Goal: Task Accomplishment & Management: Use online tool/utility

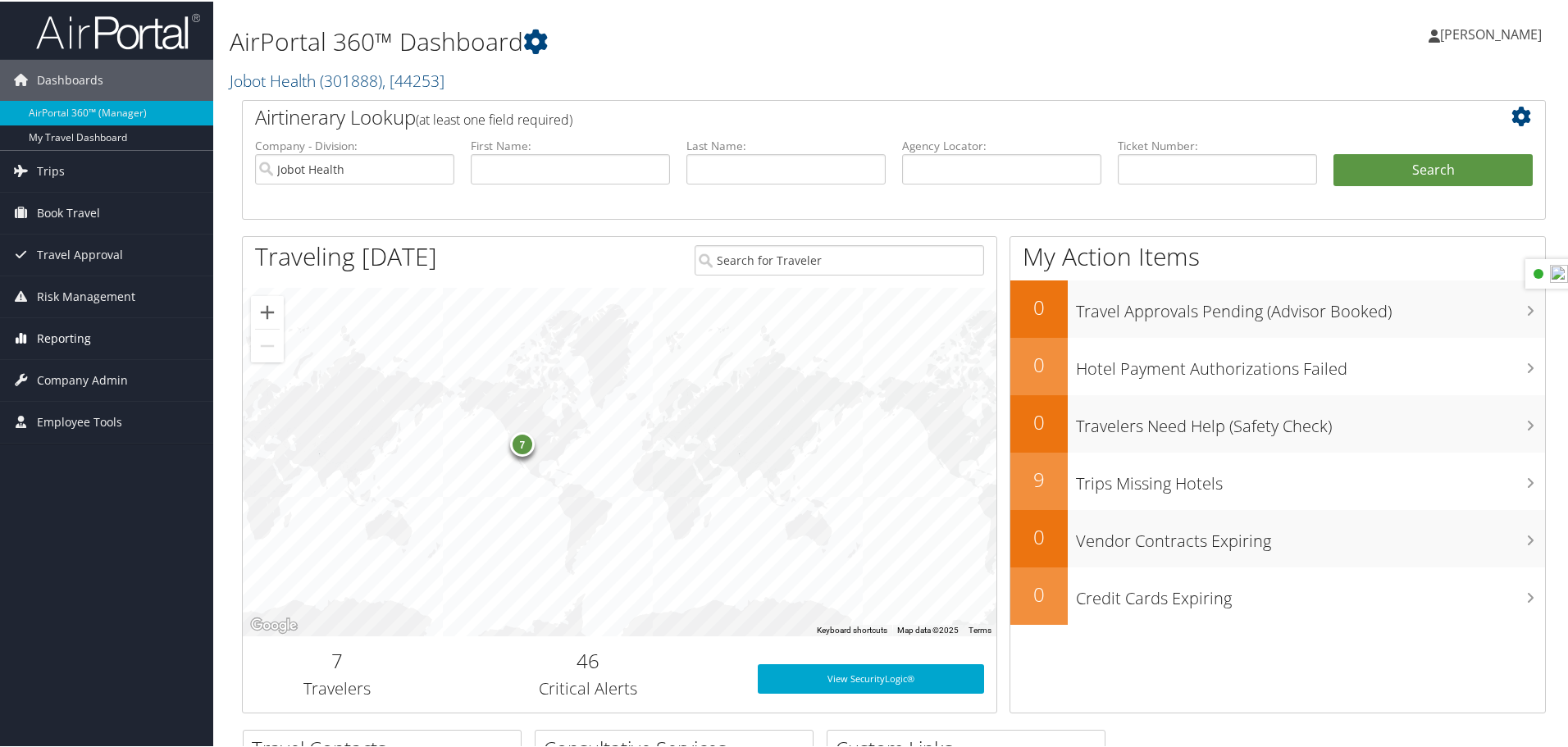
click at [31, 335] on icon at bounding box center [20, 337] width 25 height 25
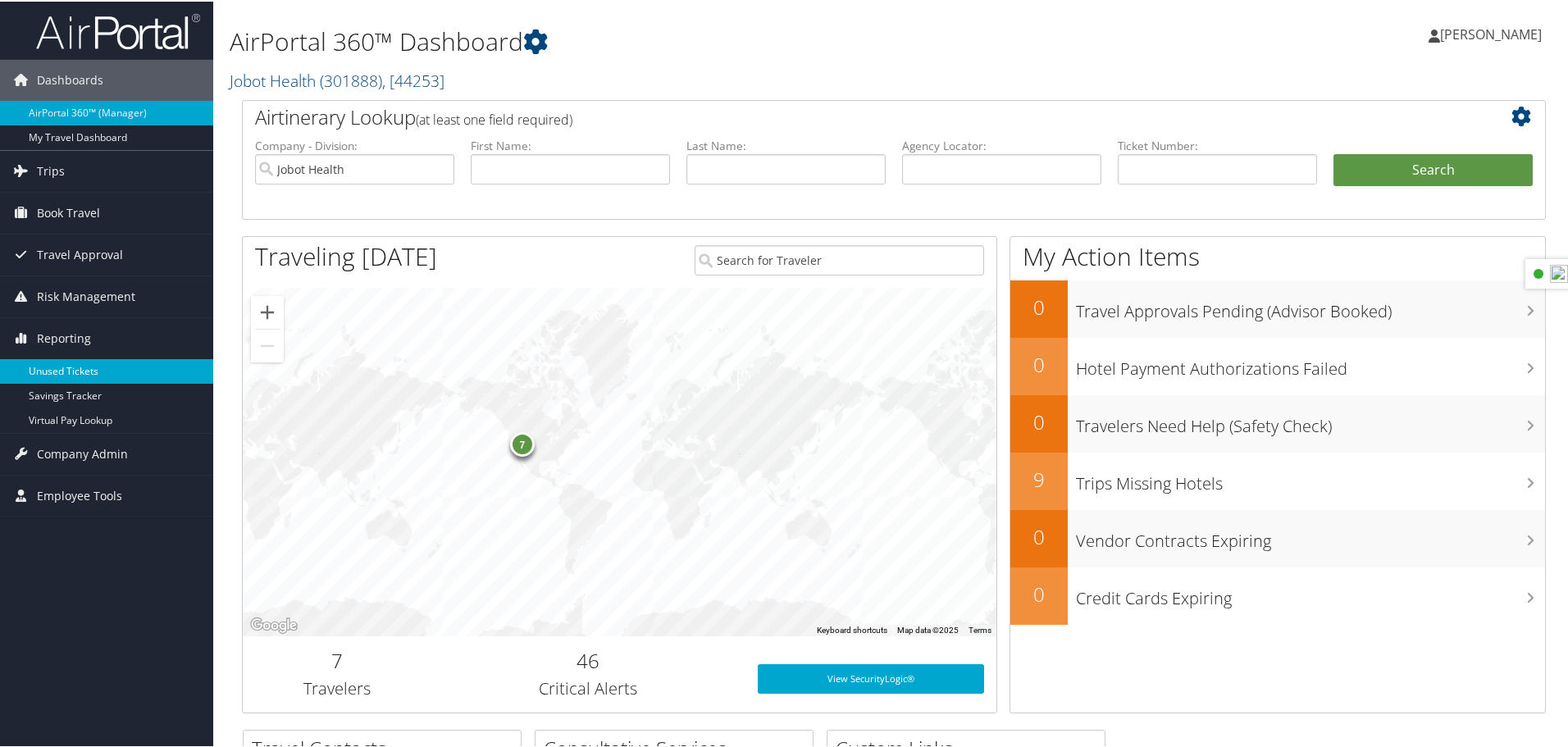
click at [61, 379] on link "Unused Tickets" at bounding box center [107, 370] width 213 height 25
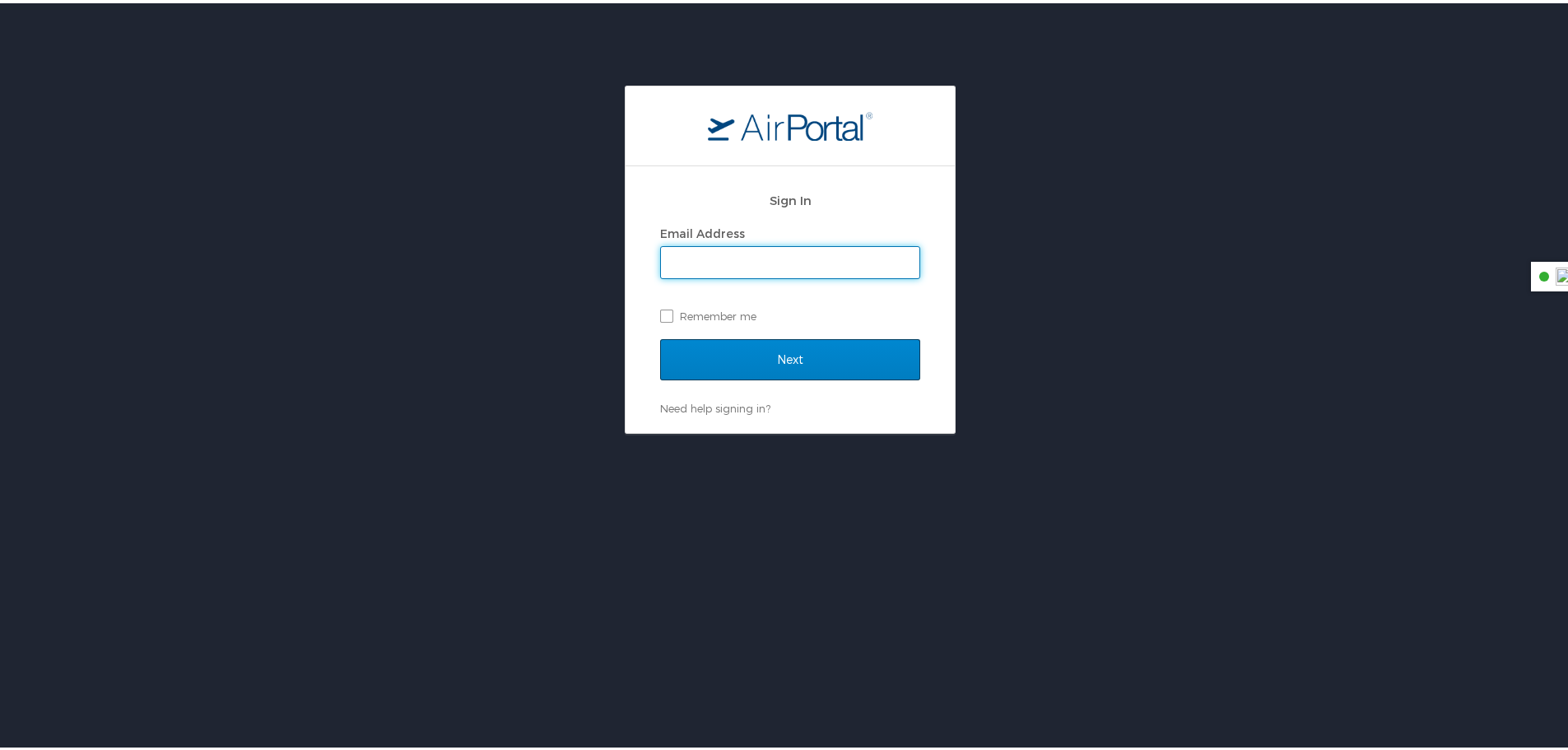
type input "monica.paterson@jobot.com"
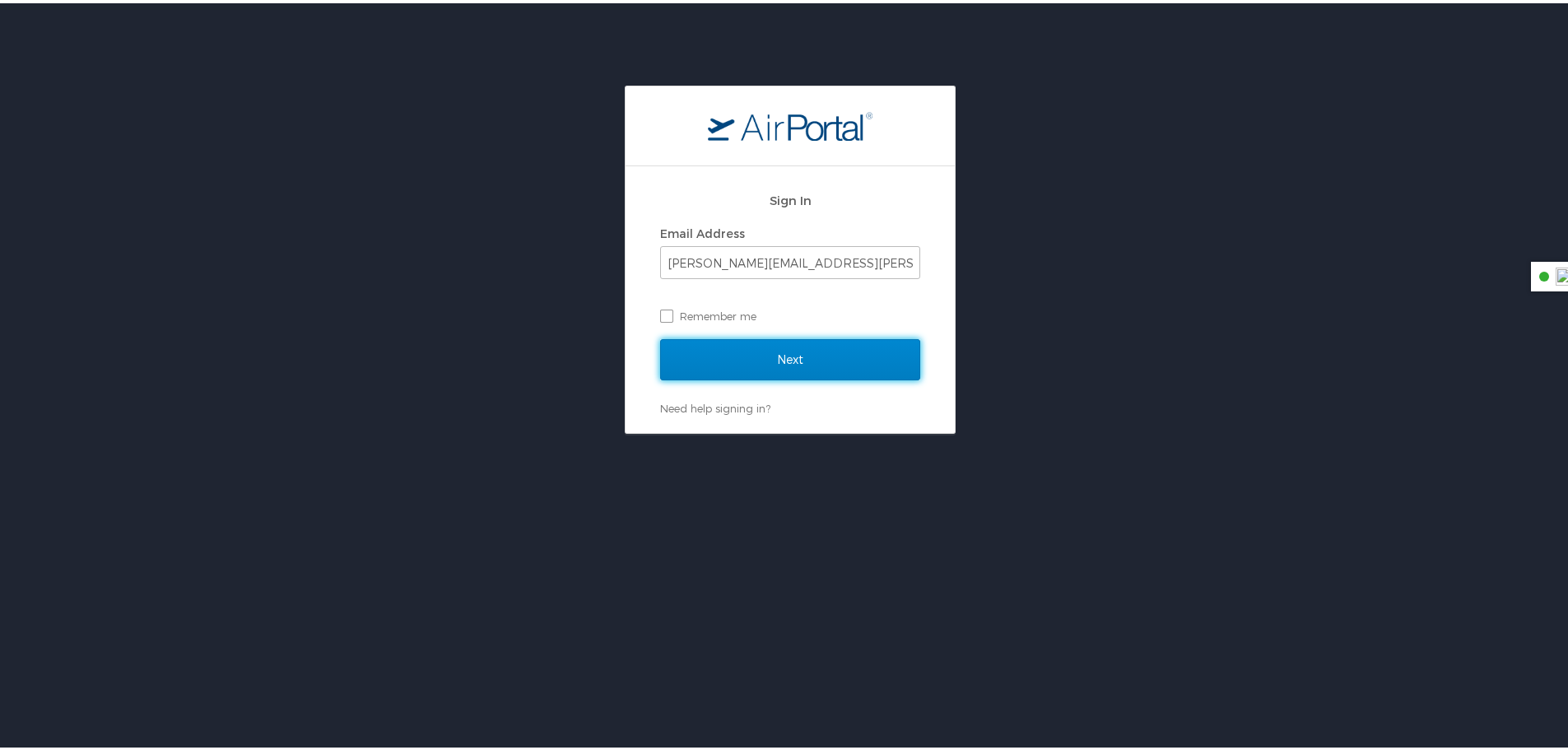
click at [811, 337] on input "Next" at bounding box center [791, 357] width 260 height 41
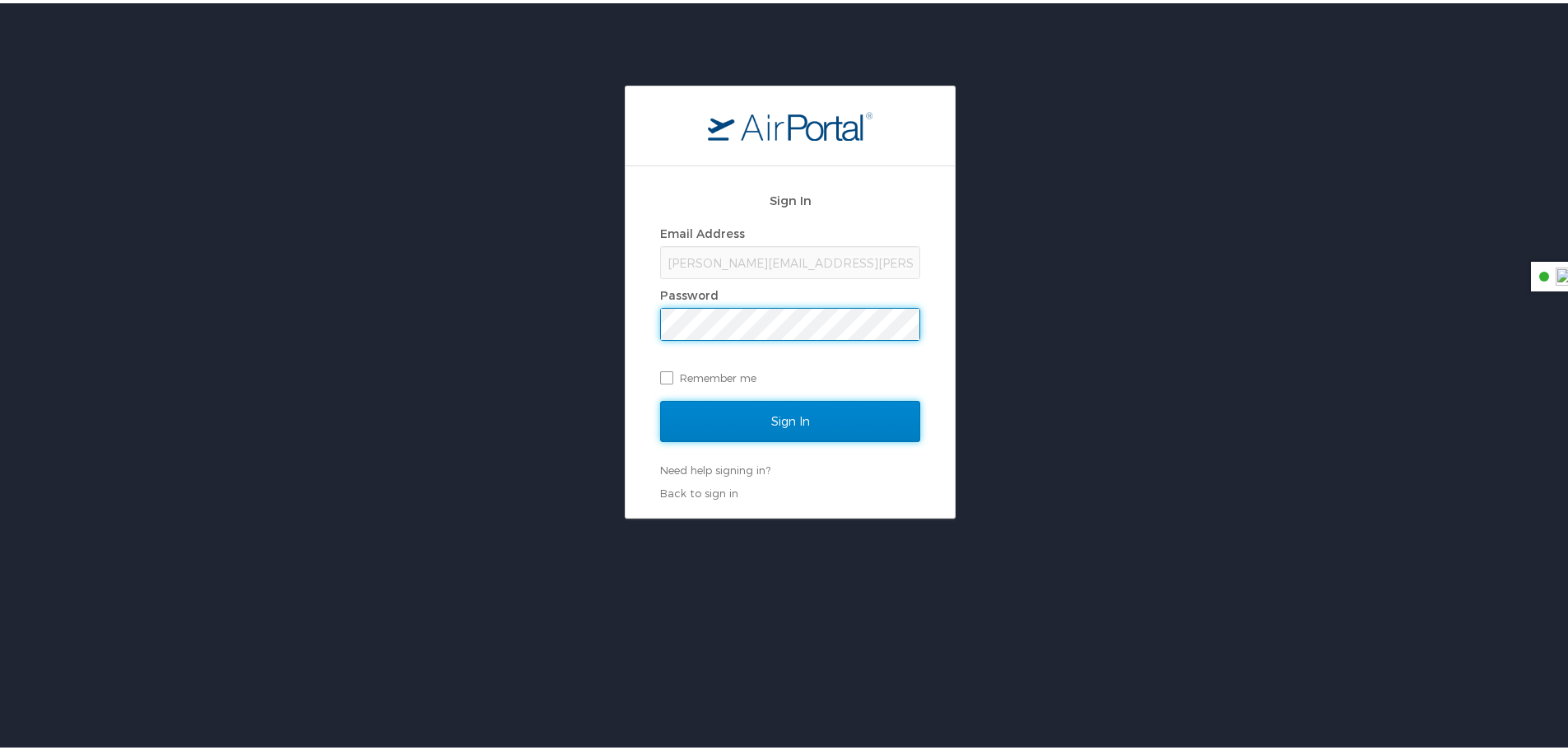
click at [769, 425] on input "Sign In" at bounding box center [791, 418] width 260 height 41
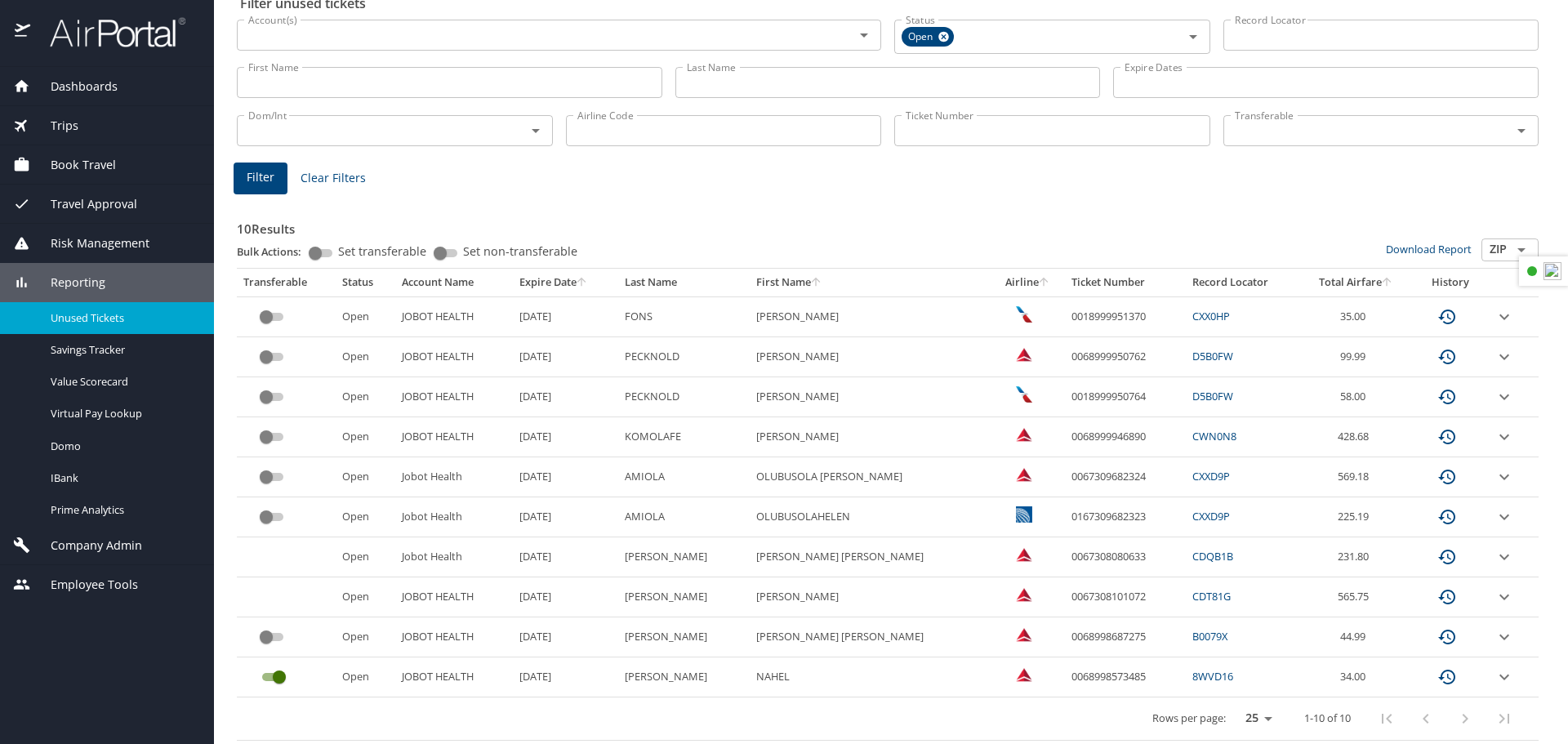
scroll to position [85, 0]
click at [47, 127] on span "Trips" at bounding box center [54, 126] width 48 height 18
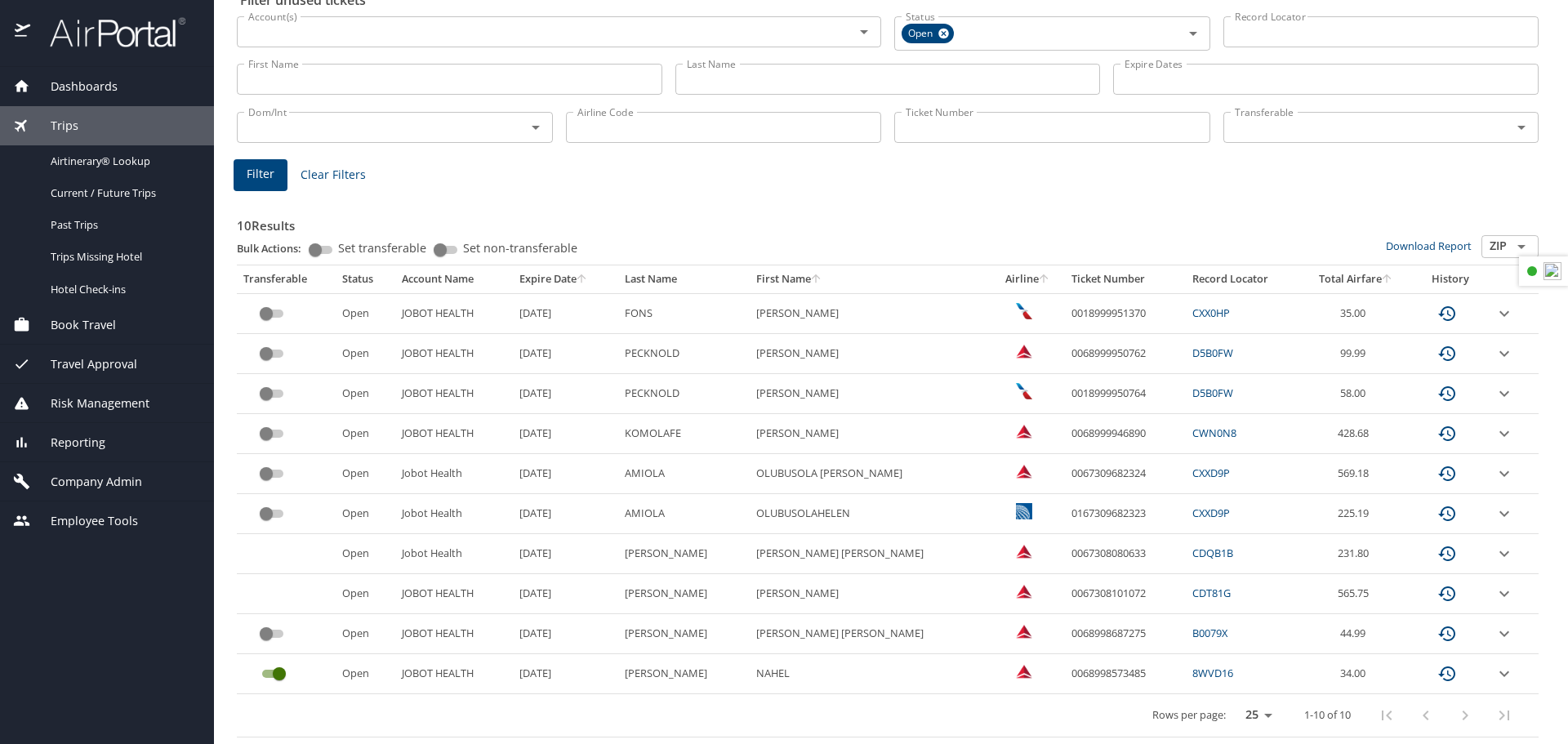
click at [68, 332] on span "Book Travel" at bounding box center [73, 325] width 86 height 18
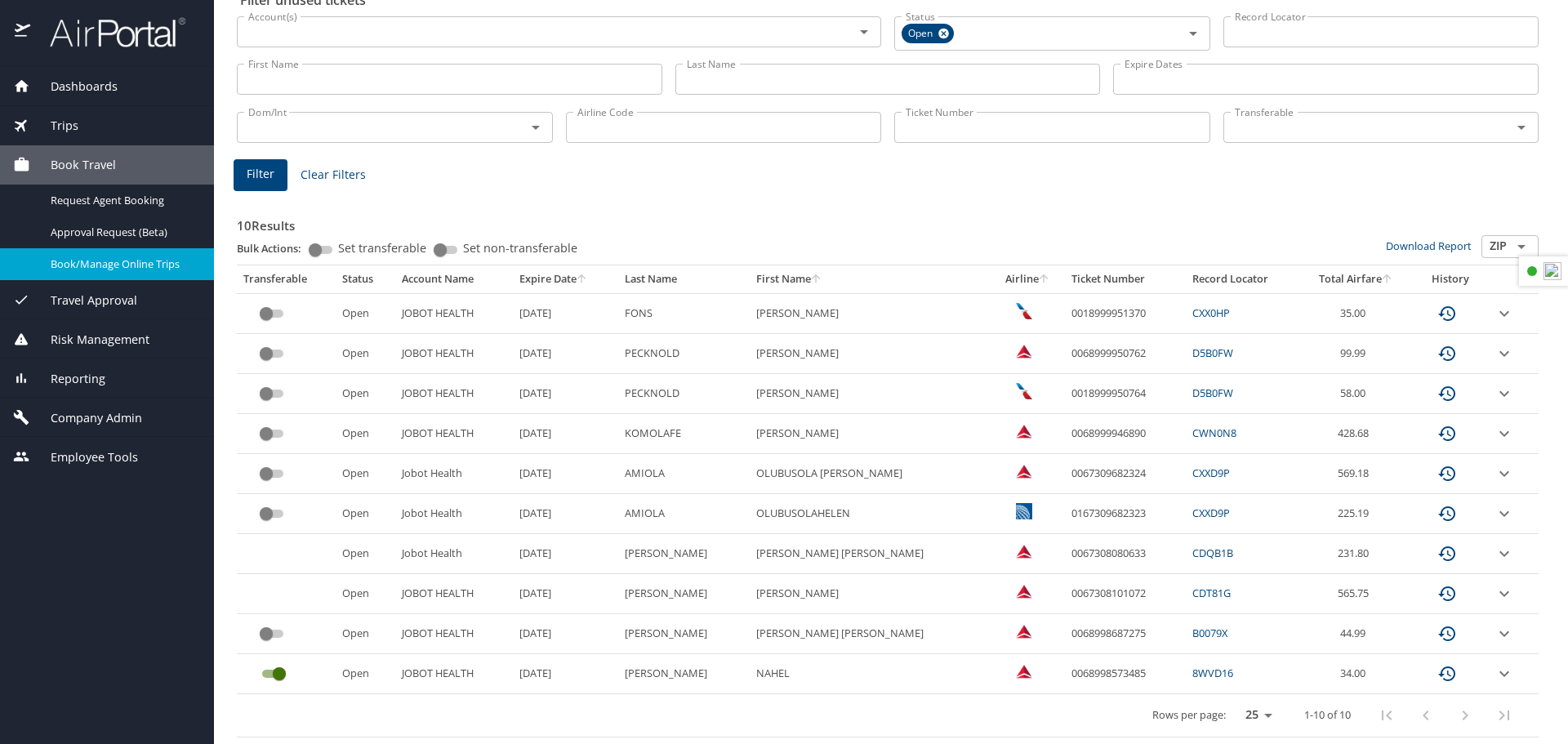
click at [97, 271] on span "Book/Manage Online Trips" at bounding box center [122, 265] width 144 height 16
